Goal: Navigation & Orientation: Find specific page/section

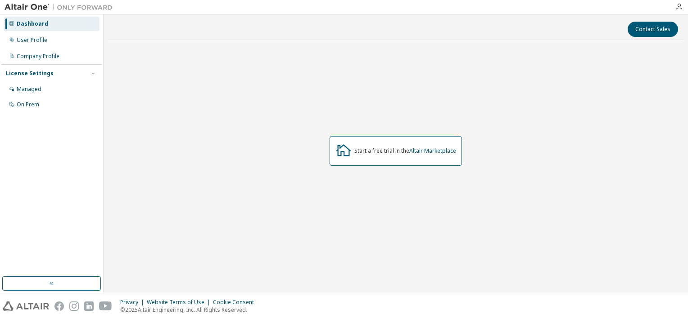
click at [345, 153] on icon at bounding box center [344, 150] width 16 height 16
click at [428, 153] on link "Altair Marketplace" at bounding box center [433, 151] width 47 height 8
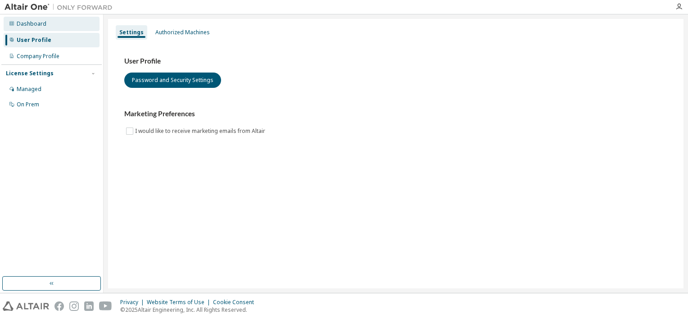
click at [27, 25] on div "Dashboard" at bounding box center [32, 23] width 30 height 7
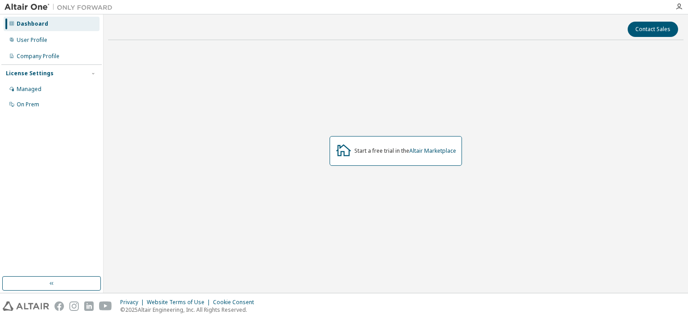
click at [40, 23] on div "Dashboard" at bounding box center [33, 23] width 32 height 7
click at [39, 22] on div "Dashboard" at bounding box center [33, 23] width 32 height 7
drag, startPoint x: 39, startPoint y: 22, endPoint x: 67, endPoint y: 120, distance: 102.4
click at [67, 120] on div "Dashboard User Profile Company Profile License Settings Managed On Prem" at bounding box center [51, 146] width 100 height 260
